Goal: Complete application form

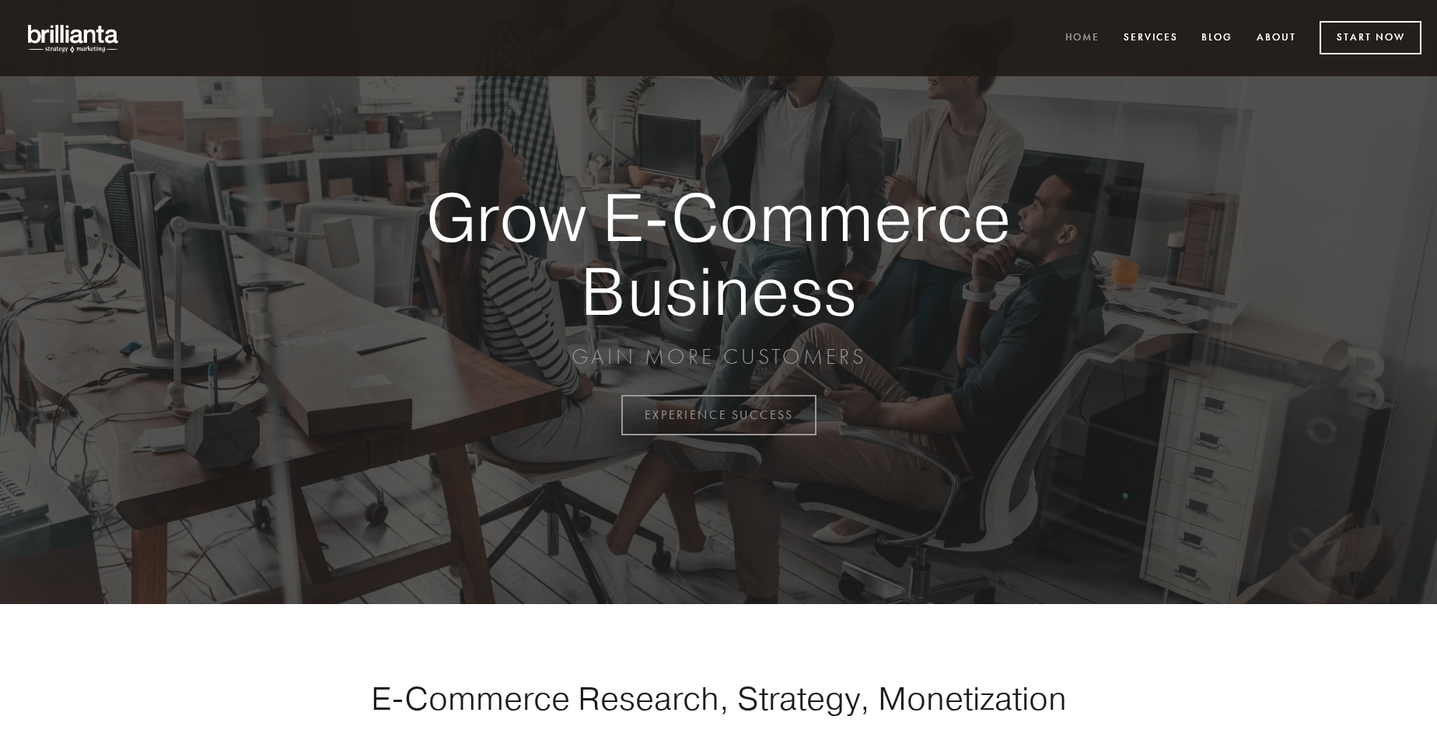
scroll to position [4075, 0]
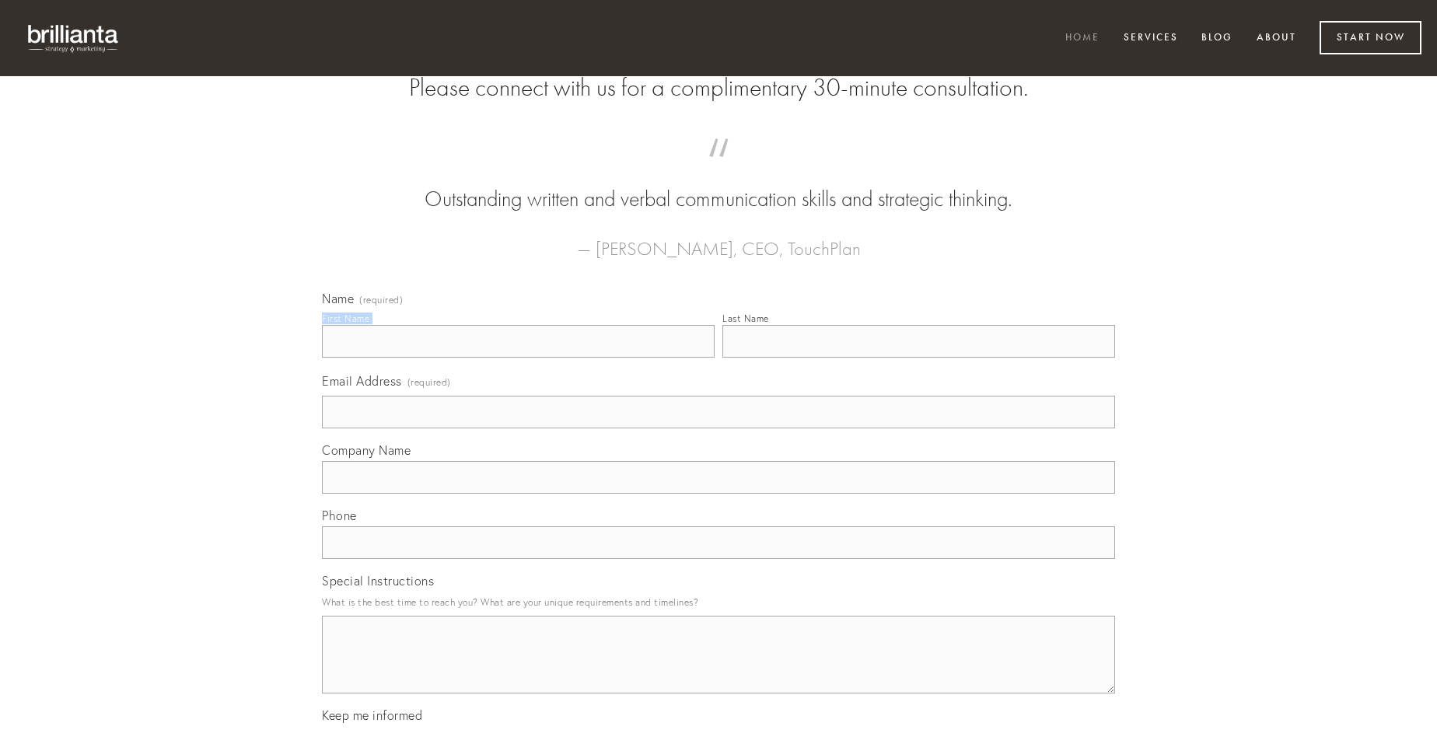
type input "[PERSON_NAME]"
click at [918, 358] on input "Last Name" at bounding box center [918, 341] width 393 height 33
type input "[PERSON_NAME]"
click at [718, 428] on input "Email Address (required)" at bounding box center [718, 412] width 793 height 33
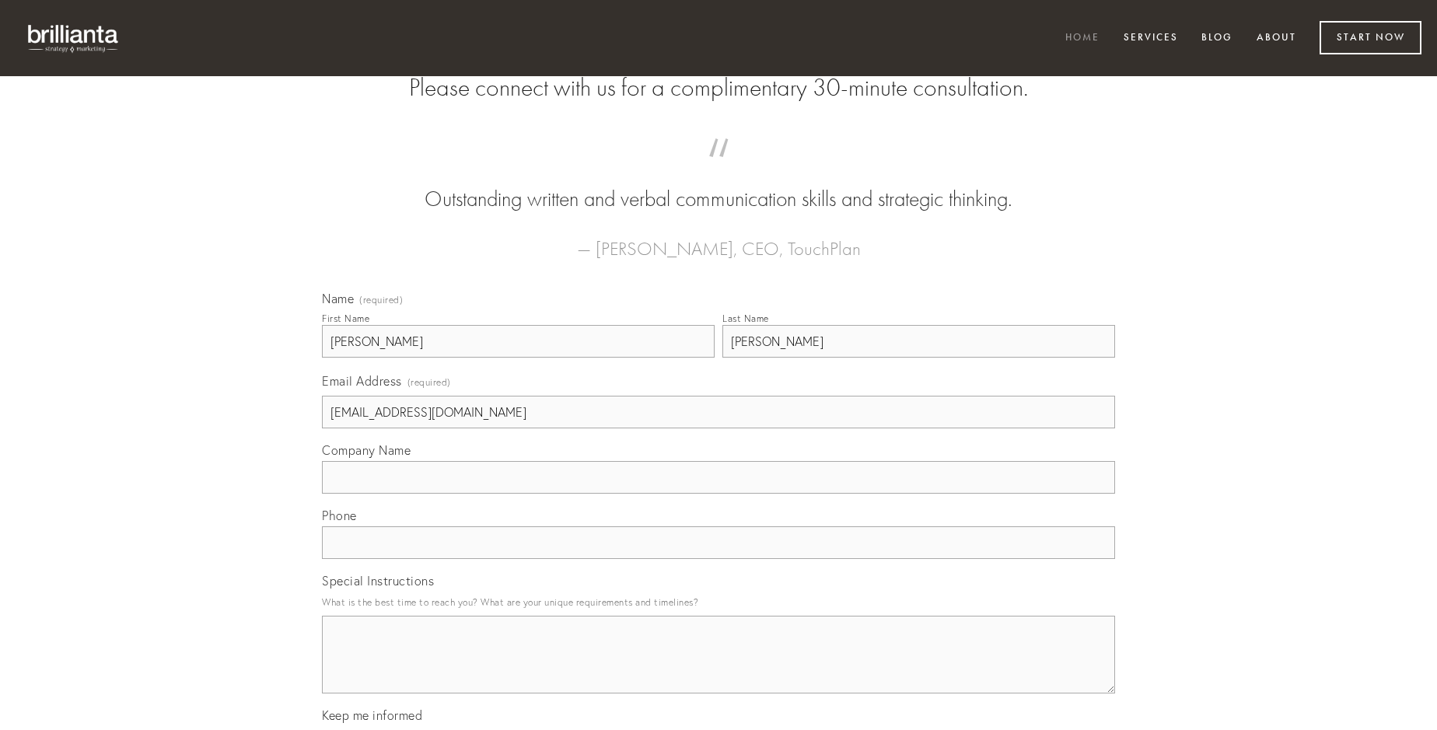
type input "[EMAIL_ADDRESS][DOMAIN_NAME]"
click at [718, 494] on input "Company Name" at bounding box center [718, 477] width 793 height 33
type input "abstergo"
click at [718, 559] on input "text" at bounding box center [718, 542] width 793 height 33
click at [718, 669] on textarea "Special Instructions" at bounding box center [718, 655] width 793 height 78
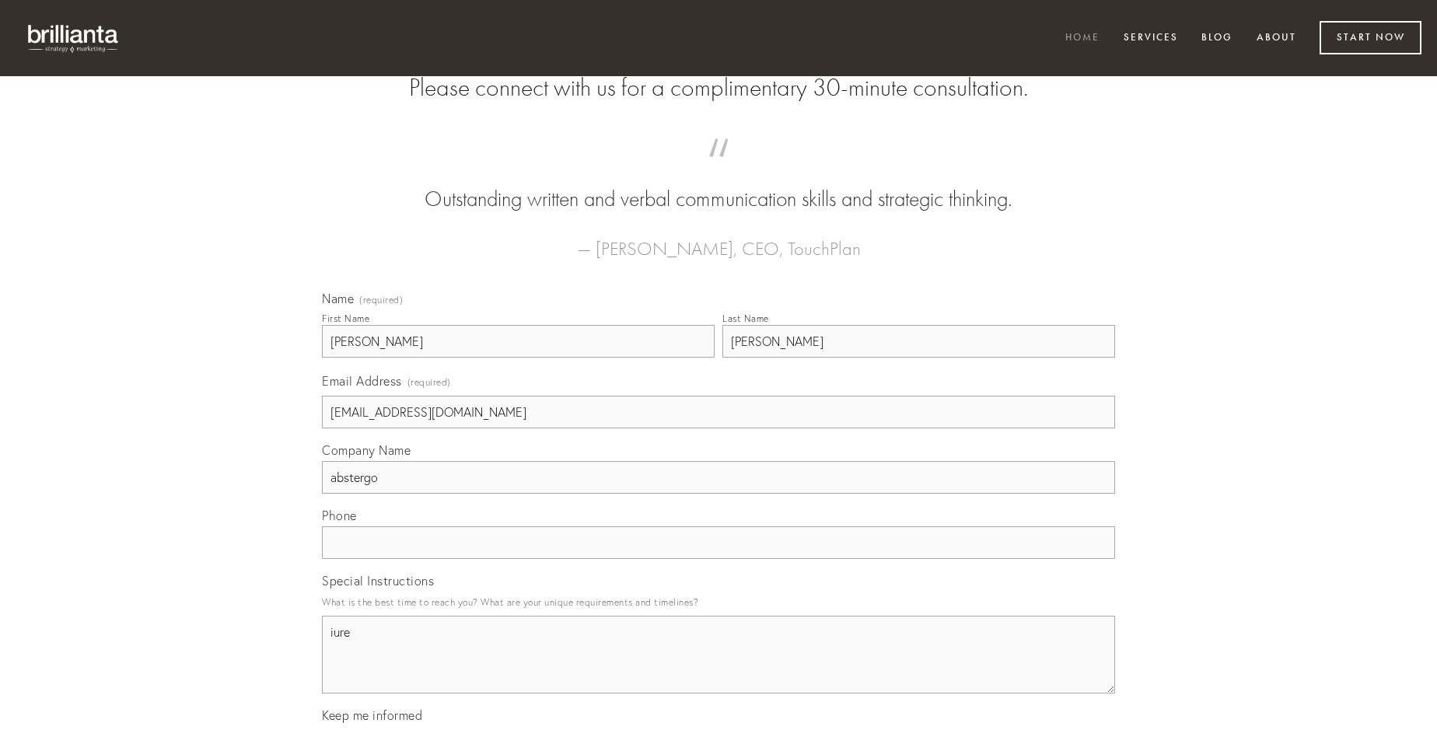
type textarea "iure"
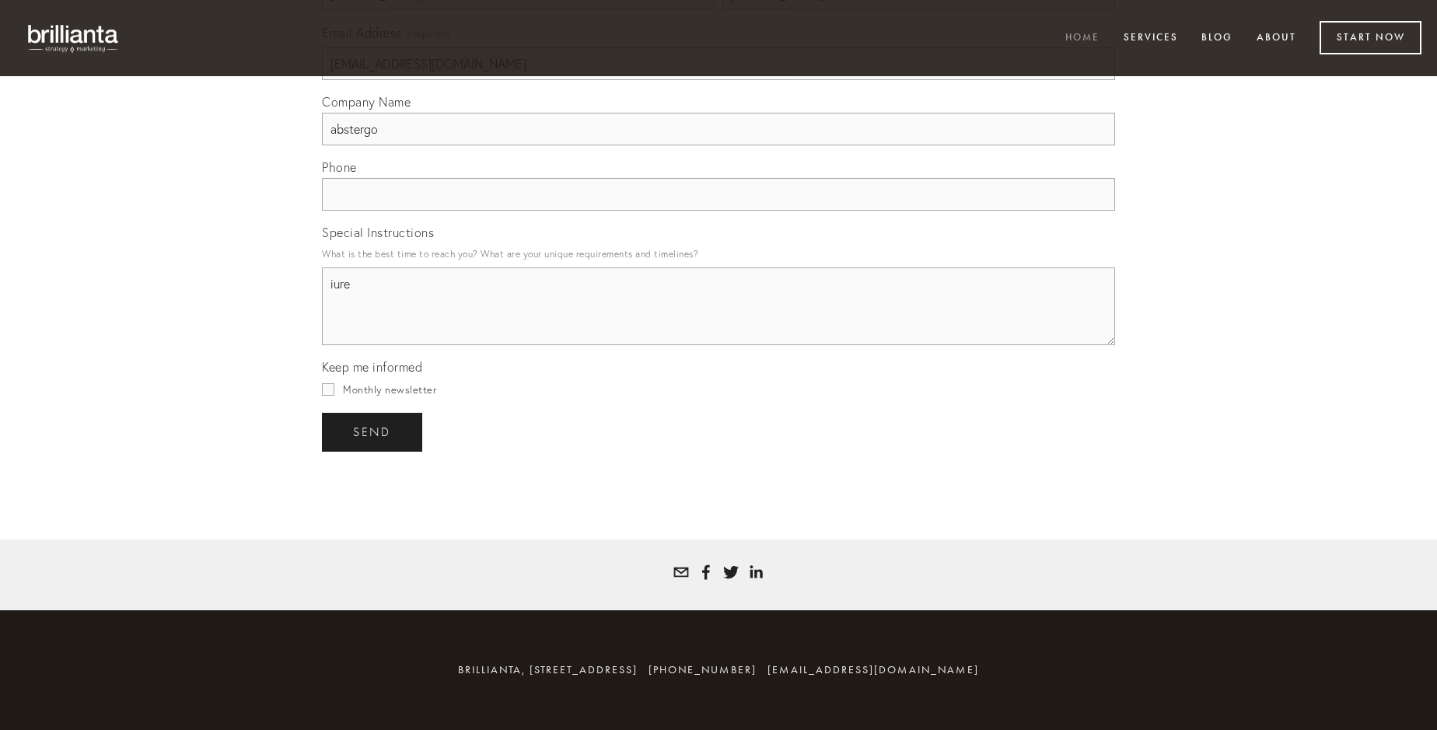
click at [373, 431] on span "send" at bounding box center [372, 432] width 38 height 14
